Goal: Transaction & Acquisition: Purchase product/service

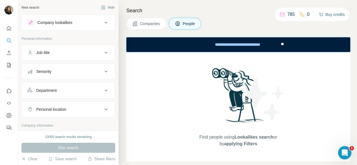
click at [327, 15] on button "Buy credits" at bounding box center [332, 15] width 26 height 8
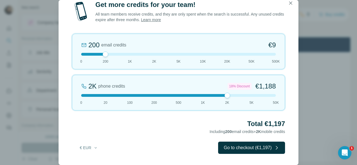
drag, startPoint x: 106, startPoint y: 95, endPoint x: 231, endPoint y: 98, distance: 124.9
click at [231, 98] on div "2K phone credits 18% Discount €1,188 0 20 100 200 500 1K 2K 5K 50K" at bounding box center [178, 93] width 213 height 36
click at [288, 3] on icon "button" at bounding box center [291, 3] width 6 height 6
